Goal: Task Accomplishment & Management: Use online tool/utility

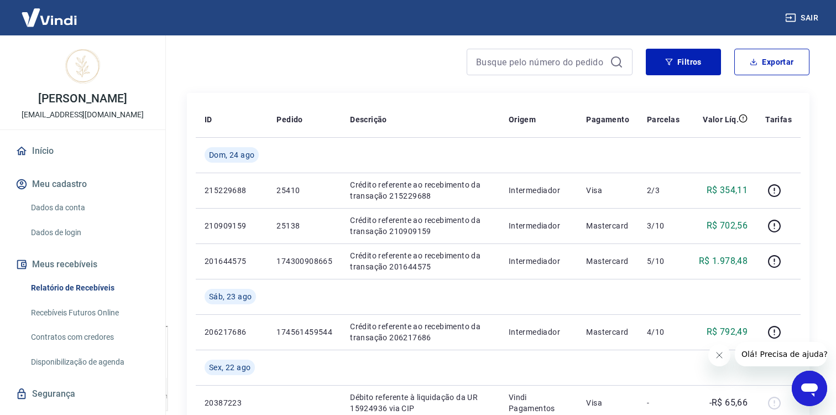
scroll to position [90, 0]
click at [674, 64] on button "Filtros" at bounding box center [683, 61] width 75 height 27
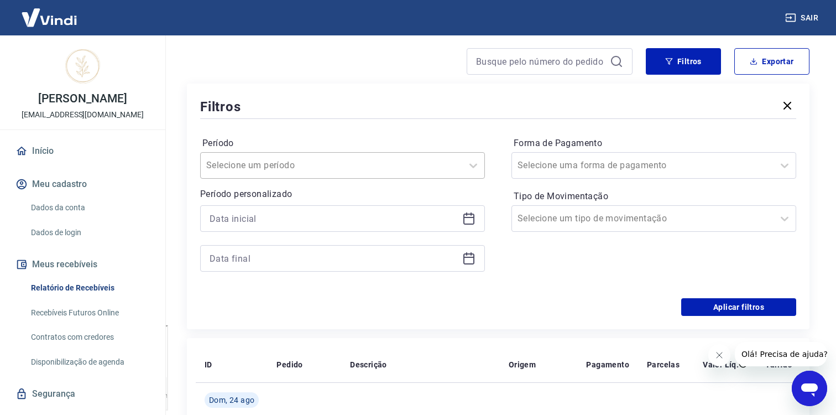
click at [413, 166] on div at bounding box center [331, 165] width 250 height 15
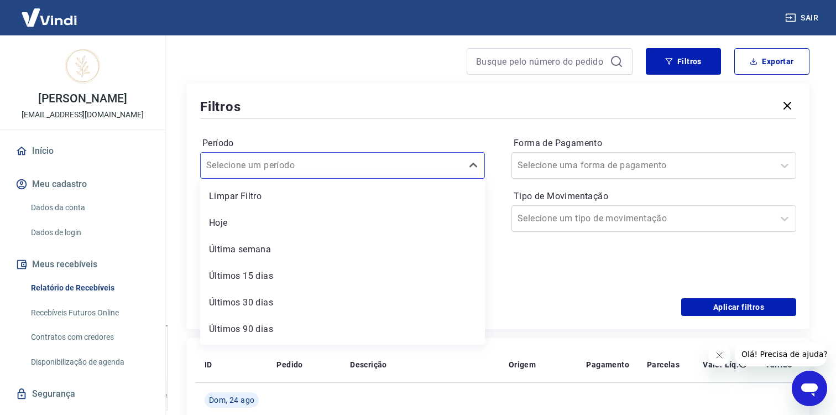
click at [111, 313] on link "Recebíveis Futuros Online" at bounding box center [89, 312] width 125 height 23
